Goal: Information Seeking & Learning: Learn about a topic

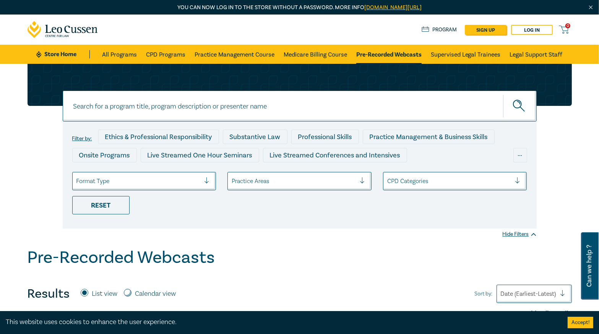
click at [153, 104] on input at bounding box center [300, 106] width 474 height 31
type input "O25080"
click at [503, 94] on button "submit" at bounding box center [520, 105] width 34 height 23
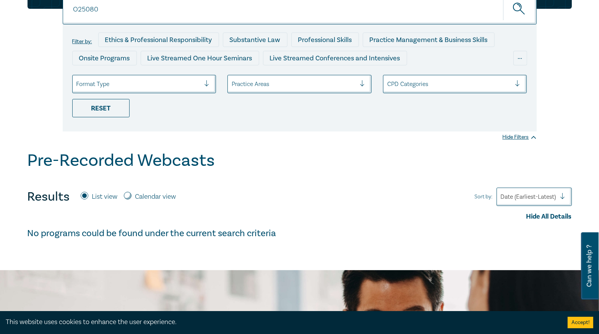
scroll to position [31, 0]
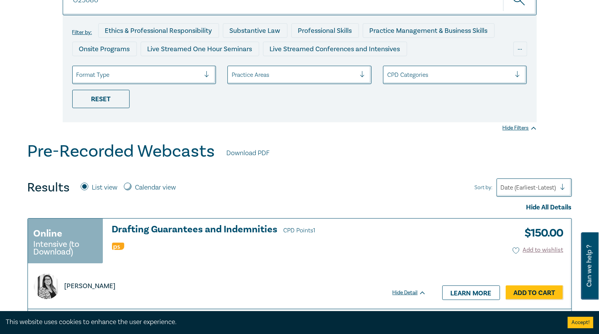
scroll to position [153, 0]
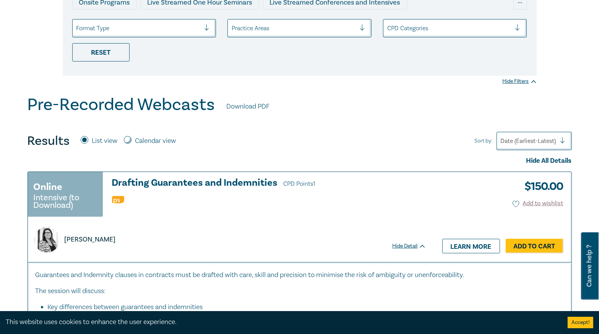
click at [470, 246] on link "Learn more" at bounding box center [471, 246] width 58 height 15
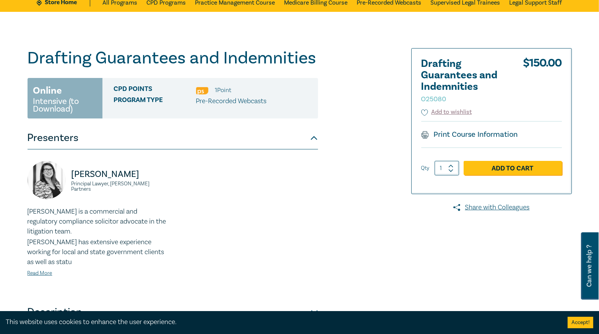
scroll to position [153, 0]
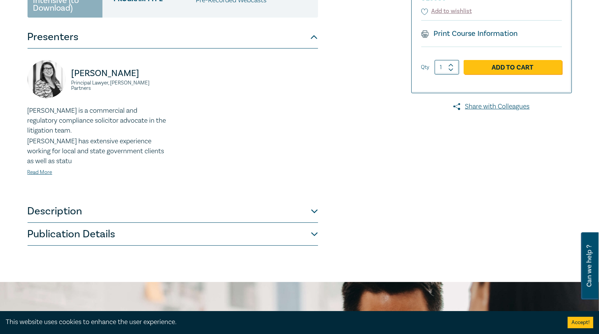
click at [234, 218] on button "Description" at bounding box center [173, 211] width 290 height 23
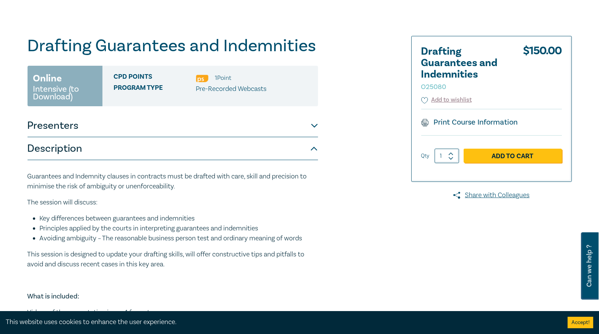
scroll to position [61, 0]
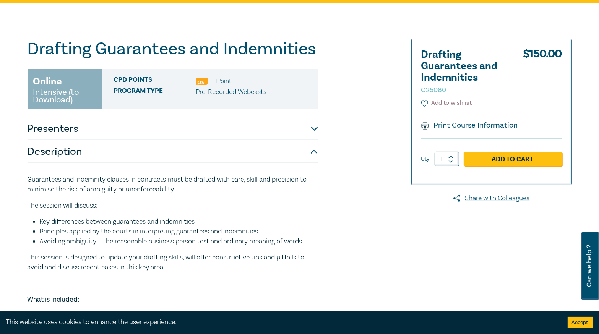
click at [283, 154] on button "Description" at bounding box center [173, 151] width 290 height 23
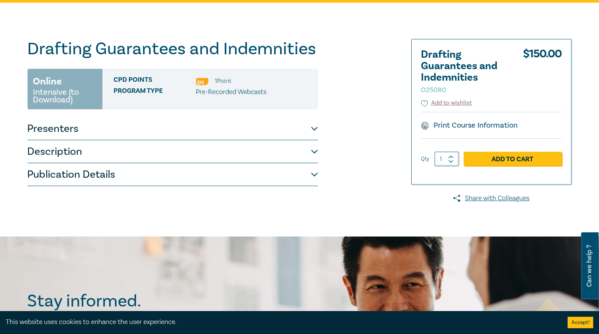
click at [257, 165] on button "Publication Details" at bounding box center [173, 174] width 290 height 23
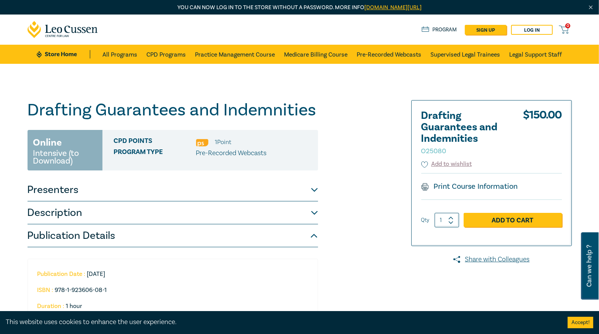
scroll to position [0, 0]
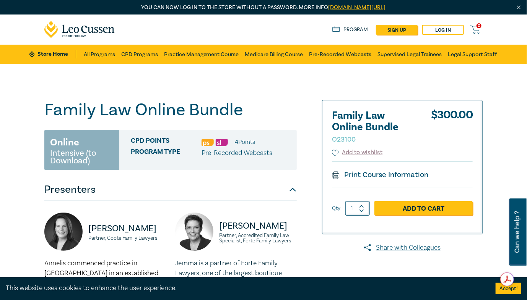
click at [350, 141] on small "O23100" at bounding box center [344, 139] width 24 height 9
copy small "O23100"
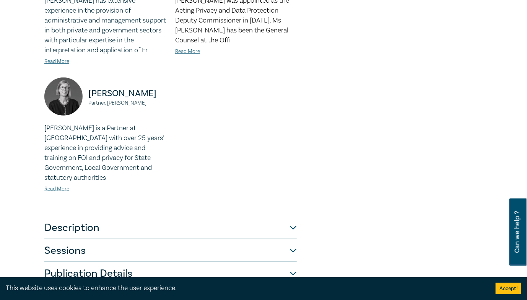
scroll to position [332, 0]
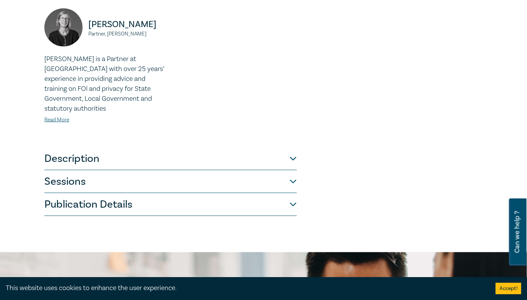
click at [178, 181] on button "Sessions" at bounding box center [170, 181] width 252 height 23
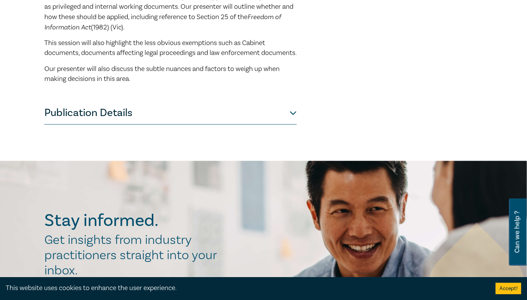
scroll to position [699, 0]
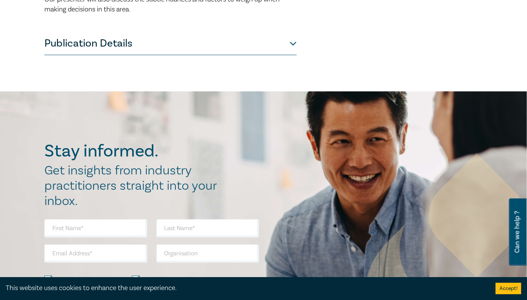
click at [178, 52] on button "Publication Details" at bounding box center [170, 43] width 252 height 23
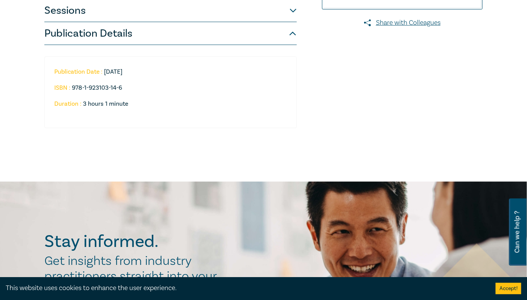
scroll to position [210, 0]
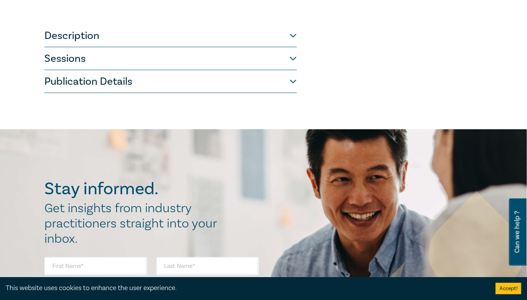
click at [127, 90] on button "Publication Details" at bounding box center [170, 81] width 252 height 23
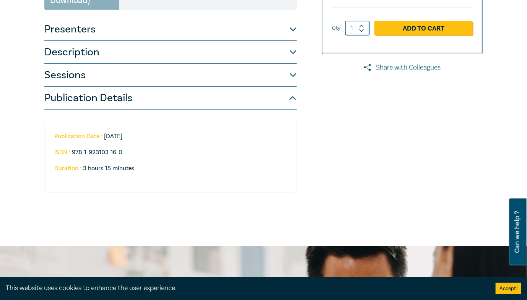
scroll to position [178, 0]
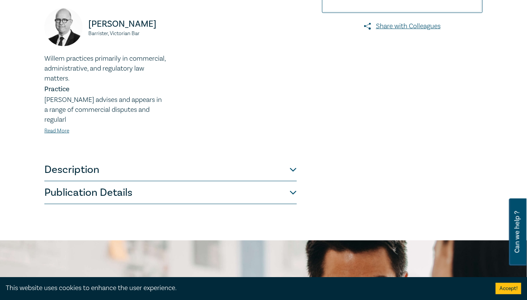
click at [185, 183] on button "Publication Details" at bounding box center [170, 193] width 252 height 23
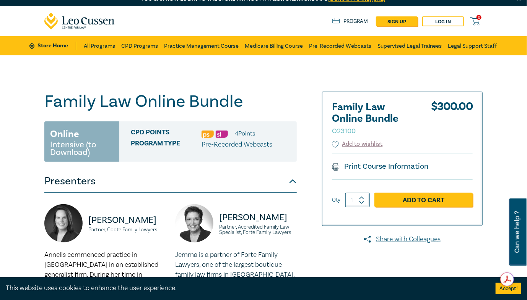
scroll to position [122, 0]
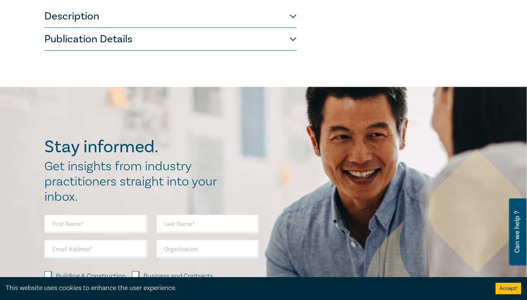
click at [158, 37] on button "Publication Details" at bounding box center [170, 39] width 252 height 23
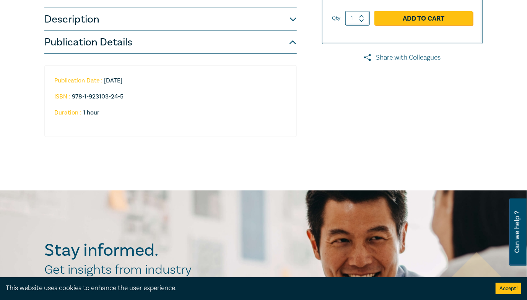
scroll to position [183, 0]
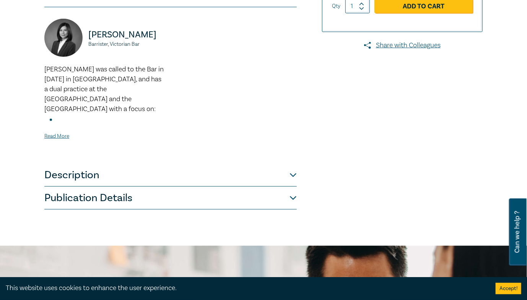
click at [159, 176] on button "Description" at bounding box center [170, 175] width 252 height 23
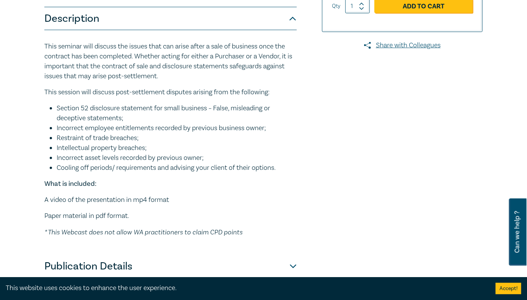
click at [176, 23] on button "Description" at bounding box center [170, 18] width 252 height 23
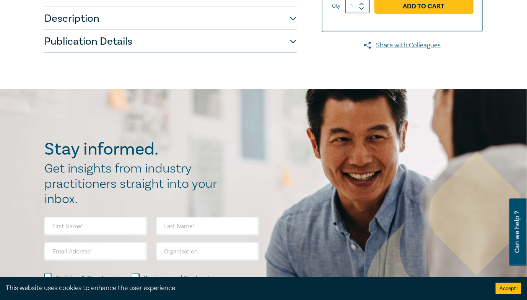
click at [164, 47] on button "Publication Details" at bounding box center [170, 41] width 252 height 23
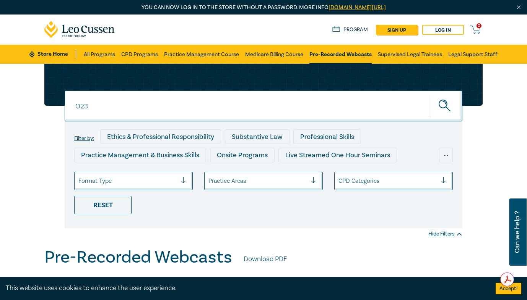
click at [107, 109] on input "O23" at bounding box center [263, 106] width 397 height 31
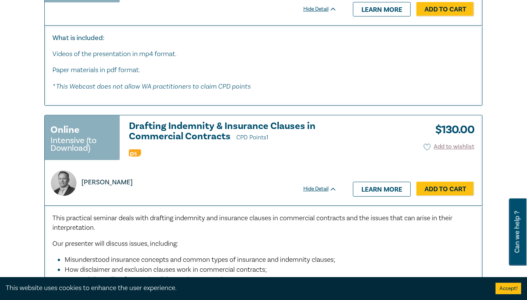
scroll to position [3669, 0]
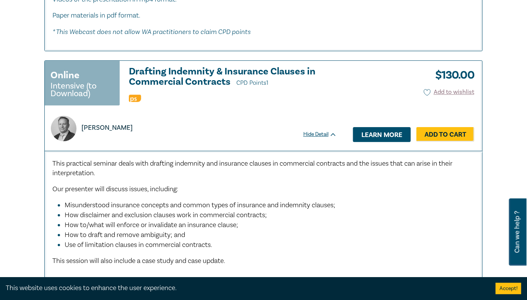
drag, startPoint x: 378, startPoint y: 128, endPoint x: 379, endPoint y: 122, distance: 6.3
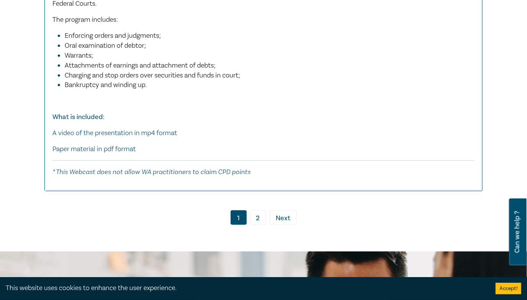
scroll to position [4189, 0]
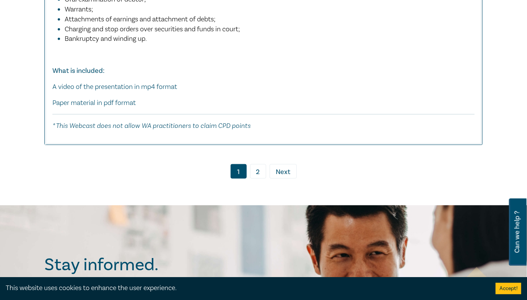
click at [261, 164] on link "2" at bounding box center [258, 171] width 16 height 15
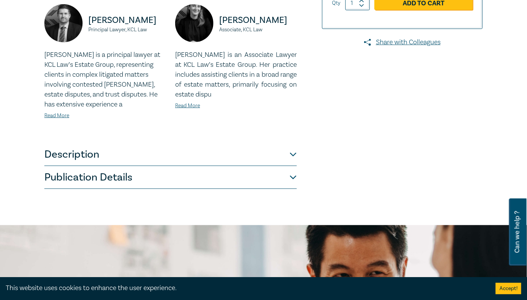
scroll to position [275, 0]
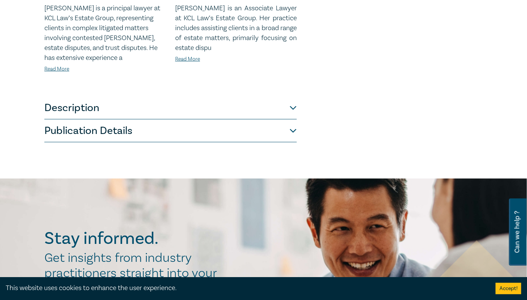
click at [139, 118] on button "Description" at bounding box center [170, 108] width 252 height 23
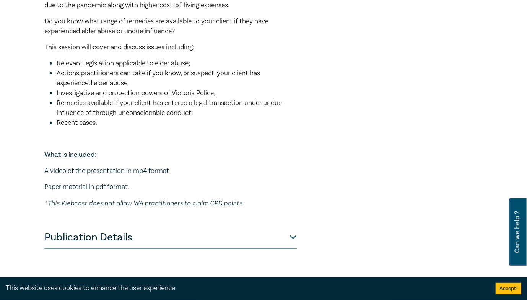
click at [156, 227] on button "Publication Details" at bounding box center [170, 237] width 252 height 23
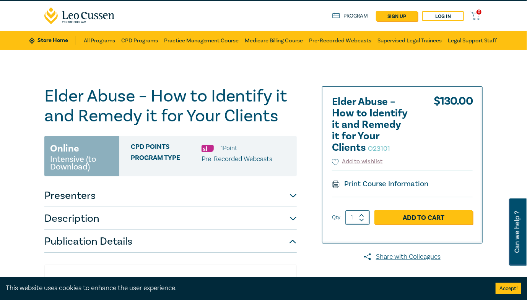
scroll to position [0, 0]
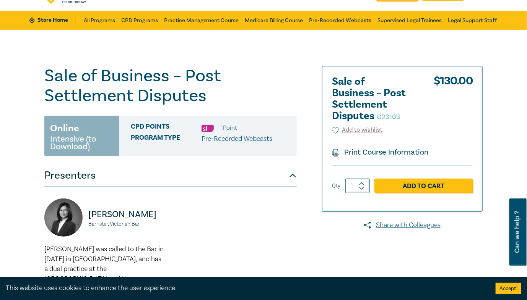
scroll to position [31, 0]
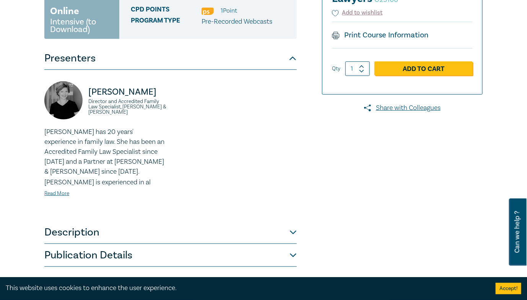
scroll to position [183, 0]
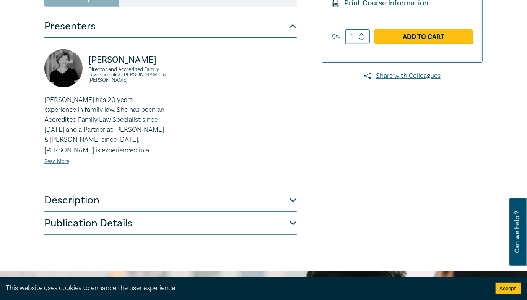
click at [163, 212] on button "Publication Details" at bounding box center [170, 223] width 252 height 23
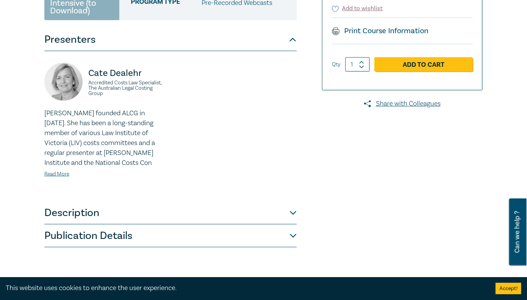
scroll to position [275, 0]
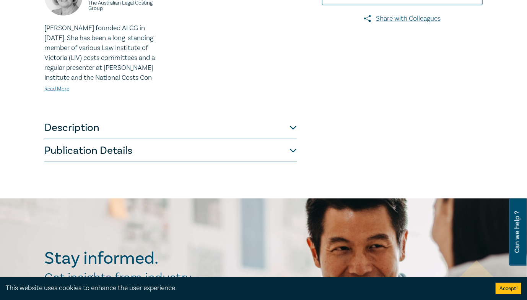
click at [202, 150] on button "Publication Details" at bounding box center [170, 150] width 252 height 23
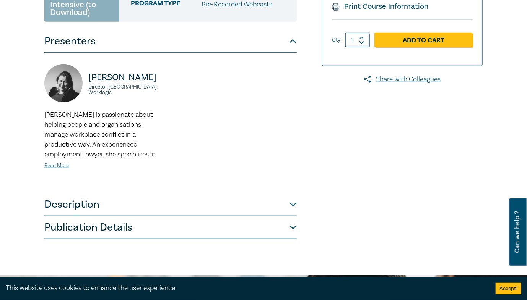
scroll to position [214, 0]
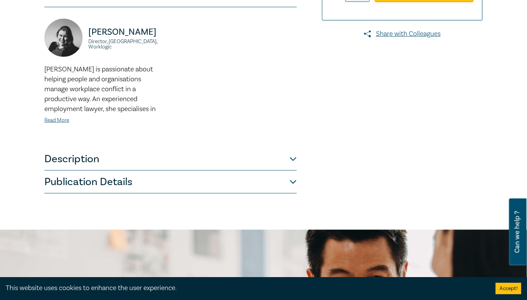
click at [230, 171] on button "Publication Details" at bounding box center [170, 182] width 252 height 23
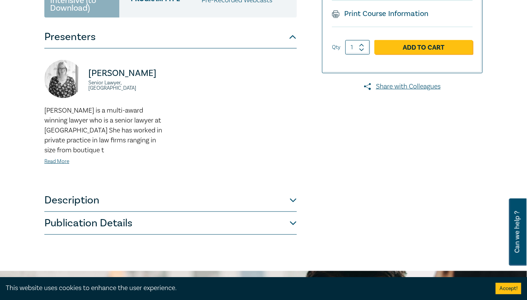
scroll to position [214, 0]
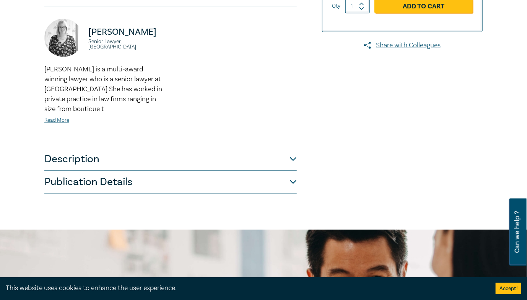
click at [213, 182] on button "Publication Details" at bounding box center [170, 182] width 252 height 23
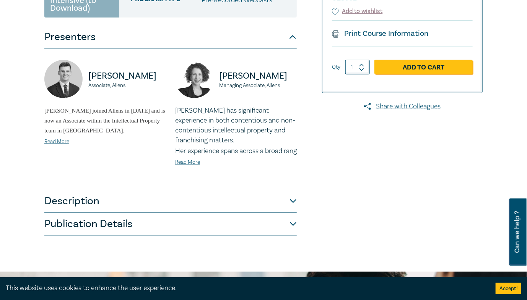
scroll to position [275, 0]
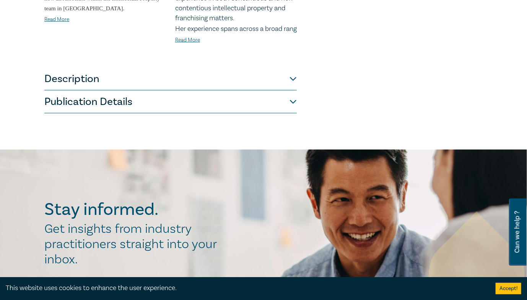
click at [222, 107] on button "Publication Details" at bounding box center [170, 102] width 252 height 23
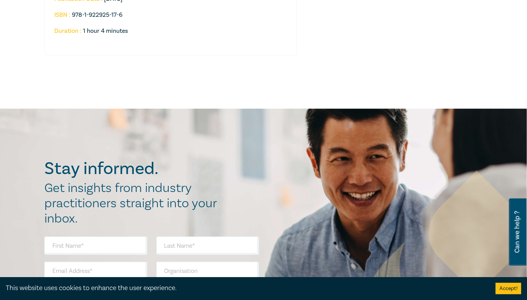
scroll to position [245, 0]
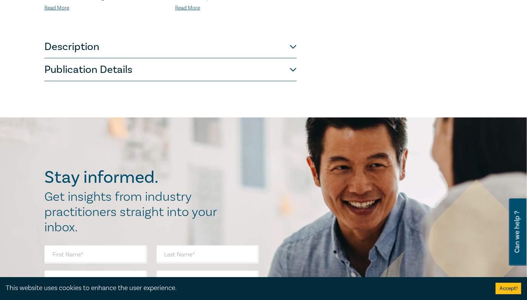
click at [241, 70] on button "Publication Details" at bounding box center [170, 69] width 252 height 23
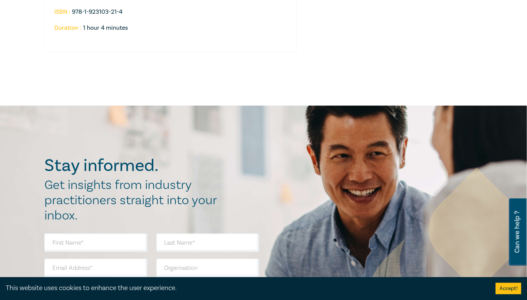
scroll to position [245, 0]
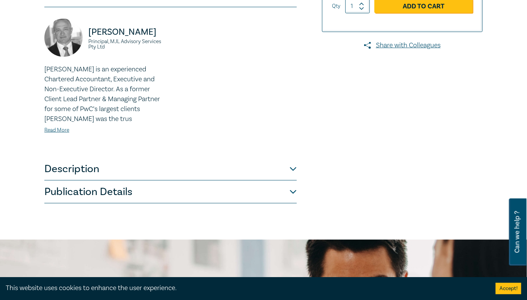
scroll to position [275, 0]
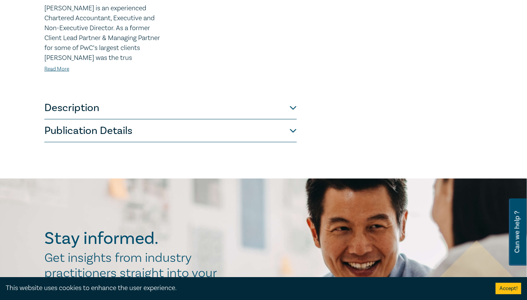
click at [253, 136] on button "Publication Details" at bounding box center [170, 131] width 252 height 23
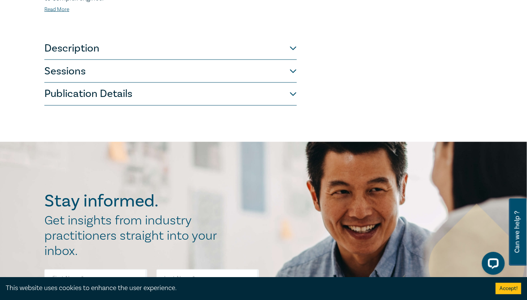
click at [214, 91] on button "Publication Details" at bounding box center [170, 94] width 252 height 23
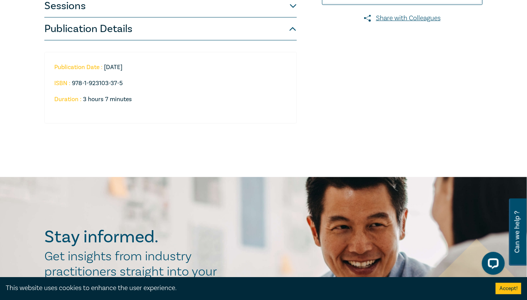
scroll to position [241, 0]
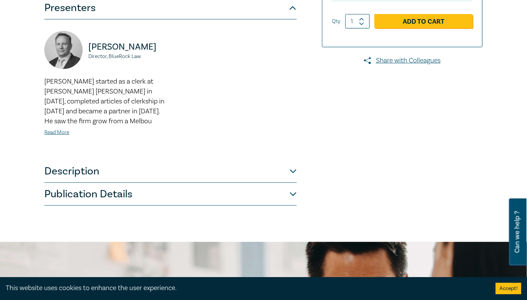
scroll to position [275, 0]
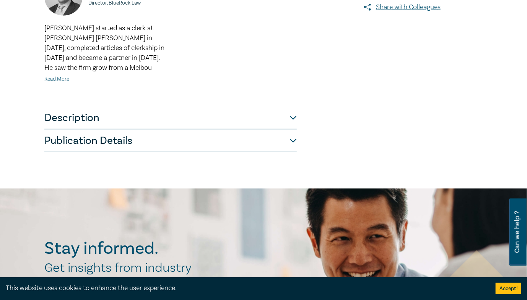
click at [271, 142] on button "Publication Details" at bounding box center [170, 141] width 252 height 23
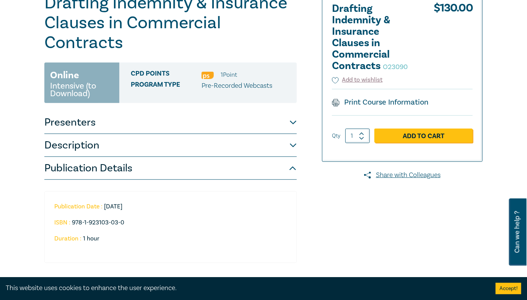
scroll to position [92, 0]
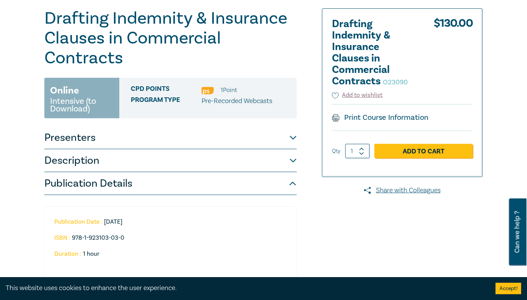
click at [396, 82] on small "O23090" at bounding box center [395, 82] width 25 height 9
copy small "O23090"
drag, startPoint x: 394, startPoint y: 25, endPoint x: 422, endPoint y: 0, distance: 37.9
click at [394, 25] on h2 "Drafting Indemnity & Insurance Clauses in Commercial Contracts O23090" at bounding box center [374, 52] width 84 height 69
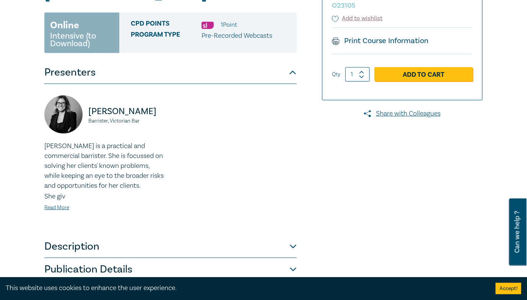
scroll to position [214, 0]
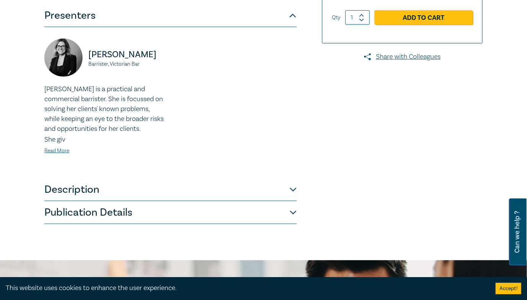
click at [183, 201] on button "Publication Details" at bounding box center [170, 212] width 252 height 23
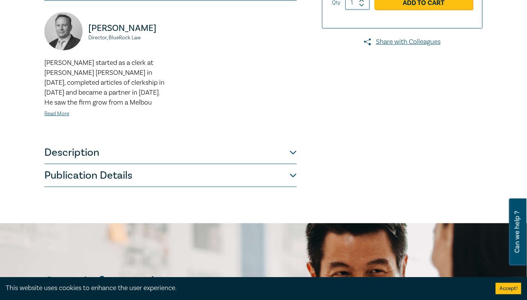
scroll to position [306, 0]
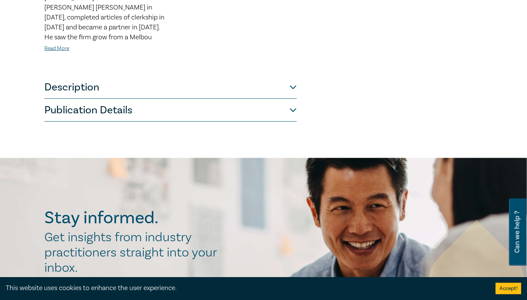
click at [200, 115] on button "Publication Details" at bounding box center [170, 110] width 252 height 23
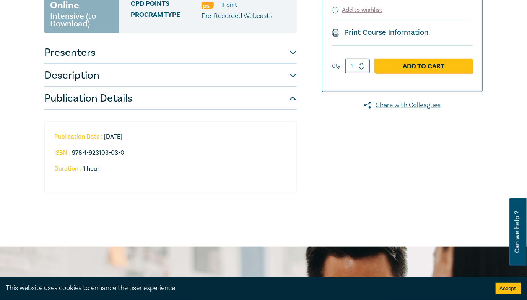
scroll to position [92, 0]
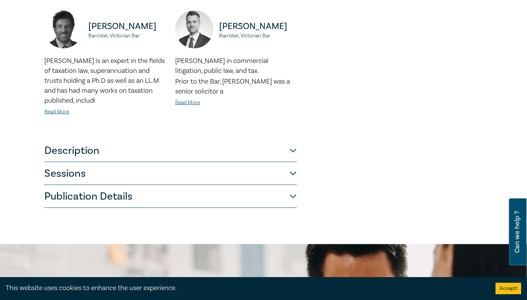
click at [206, 187] on button "Publication Details" at bounding box center [170, 196] width 252 height 23
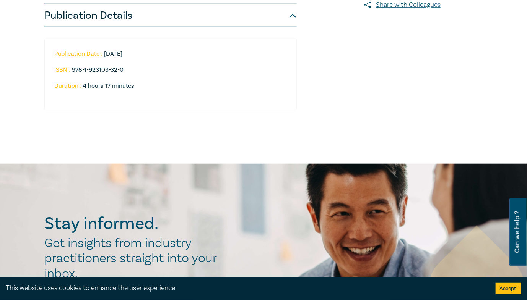
scroll to position [242, 0]
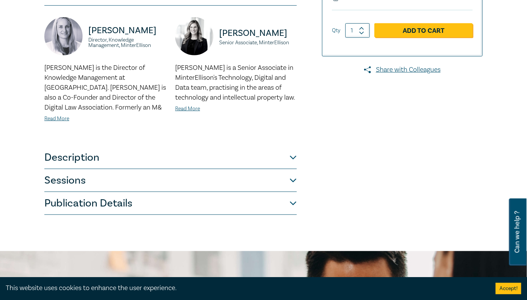
scroll to position [275, 0]
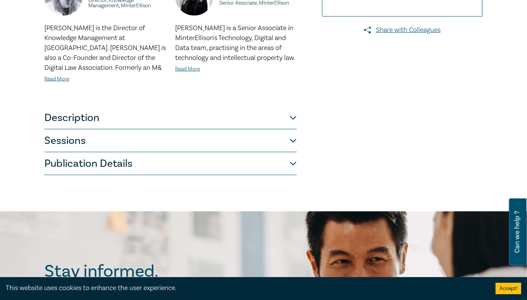
click at [173, 158] on button "Publication Details" at bounding box center [170, 163] width 252 height 23
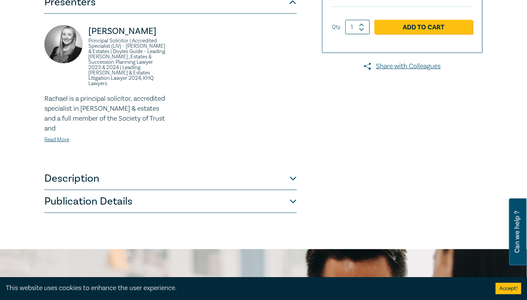
scroll to position [275, 0]
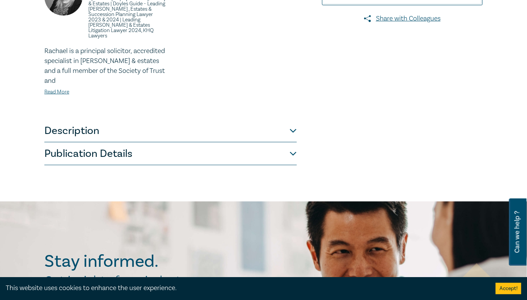
click at [226, 143] on button "Publication Details" at bounding box center [170, 154] width 252 height 23
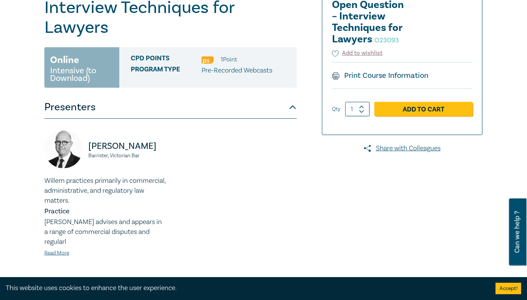
scroll to position [275, 0]
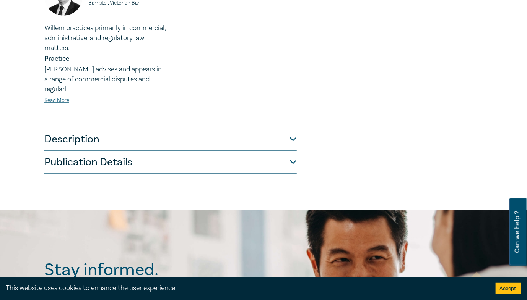
click at [242, 151] on button "Publication Details" at bounding box center [170, 162] width 252 height 23
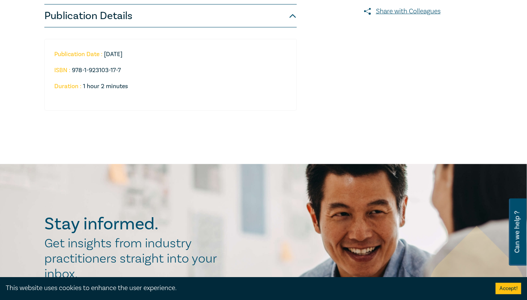
scroll to position [245, 0]
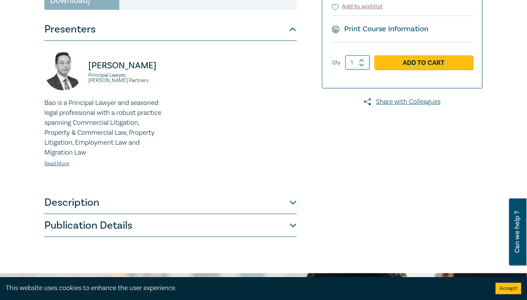
scroll to position [214, 0]
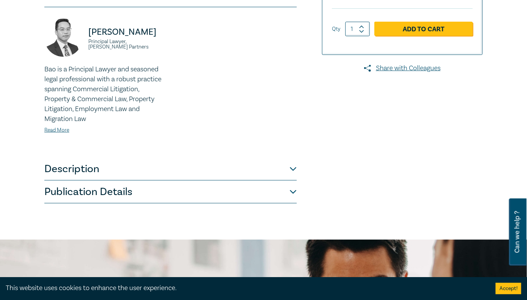
click at [222, 188] on button "Publication Details" at bounding box center [170, 192] width 252 height 23
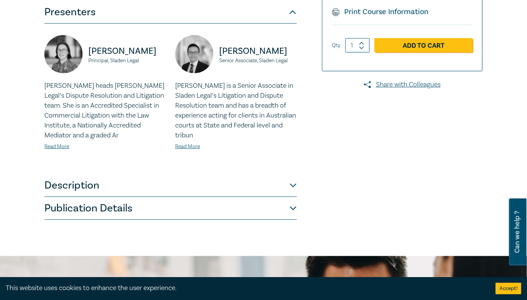
scroll to position [245, 0]
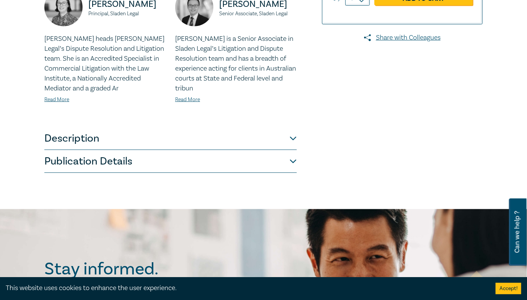
click at [267, 164] on button "Publication Details" at bounding box center [170, 161] width 252 height 23
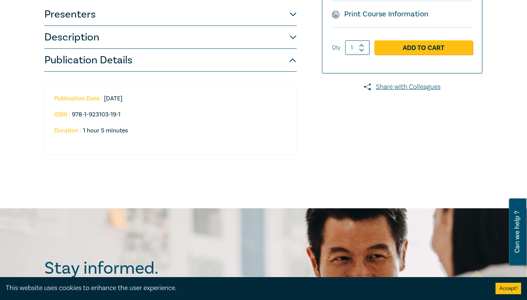
scroll to position [183, 0]
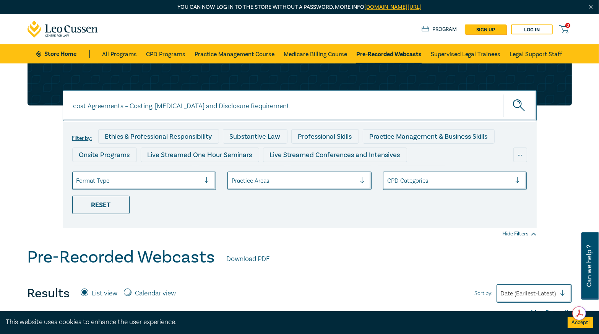
click at [298, 105] on input "cost Agreements – Costing, Retainer and Disclosure Requirement" at bounding box center [300, 105] width 474 height 31
paste input "Navigating Deeds of Company Arrangement – Strategy and Structure"
click at [527, 107] on button "submit" at bounding box center [520, 105] width 34 height 23
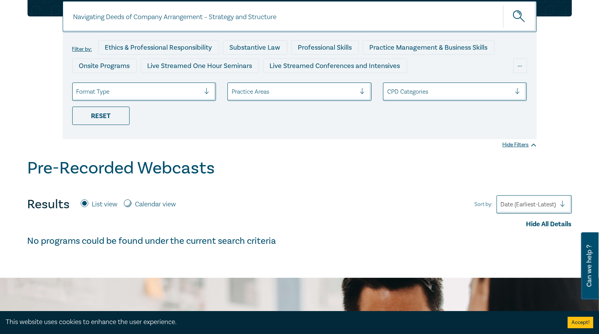
scroll to position [31, 0]
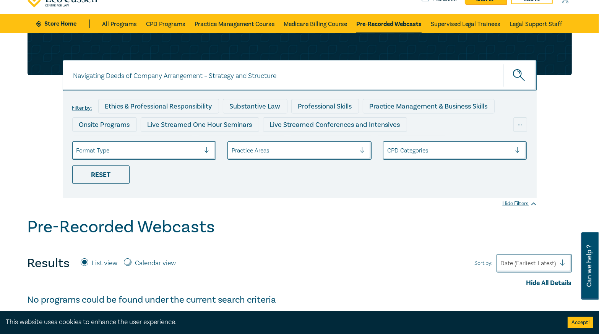
drag, startPoint x: 131, startPoint y: 75, endPoint x: 470, endPoint y: 78, distance: 339.0
click at [424, 75] on input "Navigating Deeds of Company Arrangement – Strategy and Structure" at bounding box center [300, 75] width 474 height 31
click at [503, 64] on button "submit" at bounding box center [520, 75] width 34 height 23
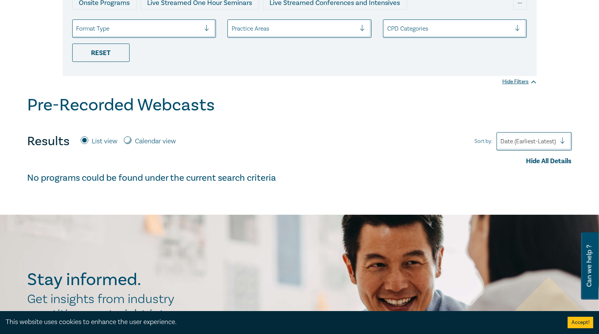
scroll to position [92, 0]
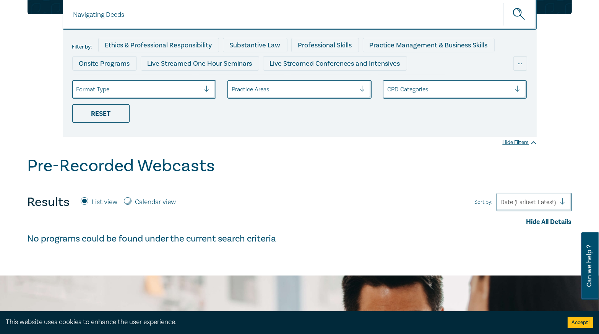
click at [120, 17] on input "Navigating Deeds" at bounding box center [300, 14] width 474 height 31
type input "Navigating"
click at [503, 3] on button "submit" at bounding box center [520, 14] width 34 height 23
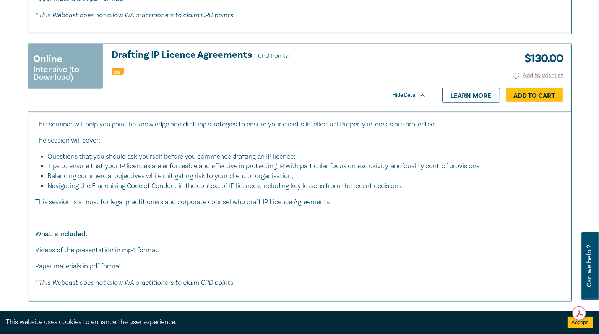
scroll to position [1009, 0]
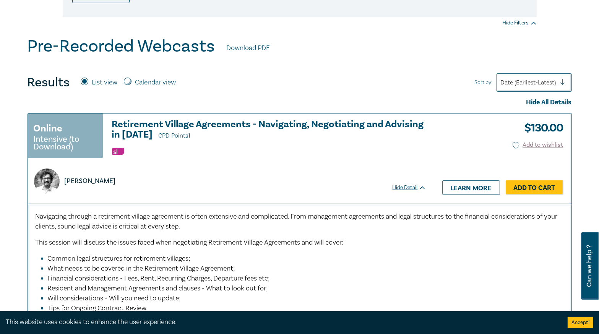
scroll to position [214, 0]
